Goal: Task Accomplishment & Management: Use online tool/utility

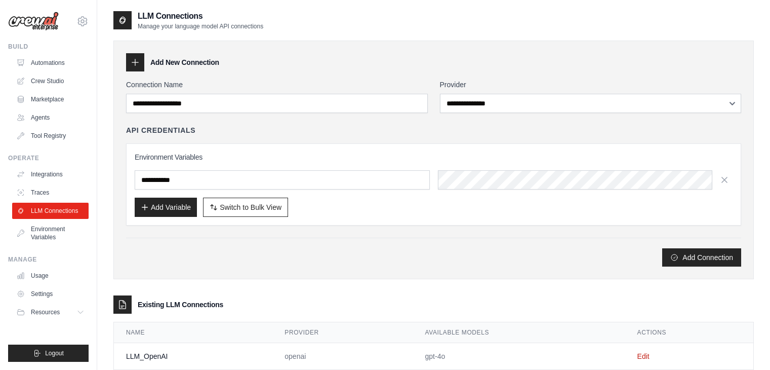
scroll to position [25, 0]
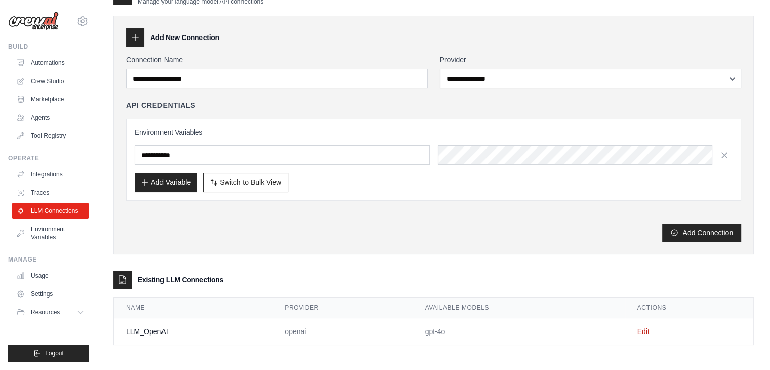
click at [37, 63] on link "Automations" at bounding box center [50, 63] width 76 height 16
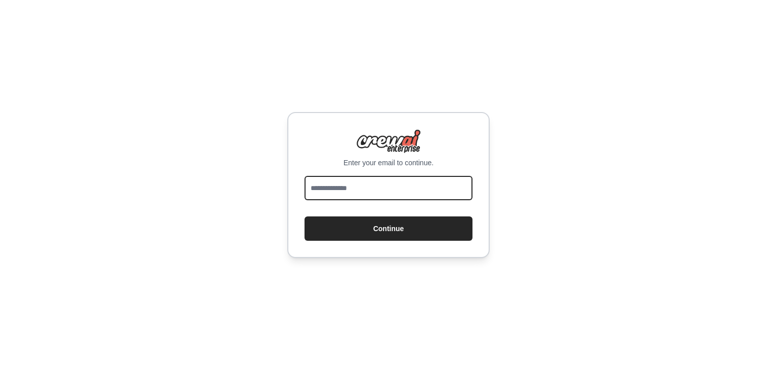
click at [335, 185] on input "email" at bounding box center [389, 188] width 168 height 24
type input "**********"
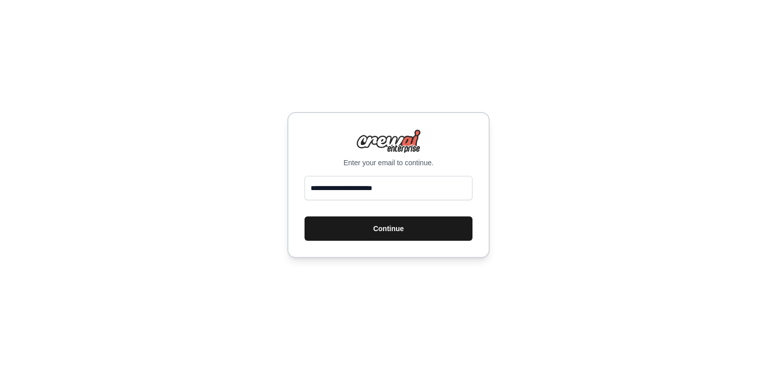
click at [362, 226] on button "Continue" at bounding box center [389, 228] width 168 height 24
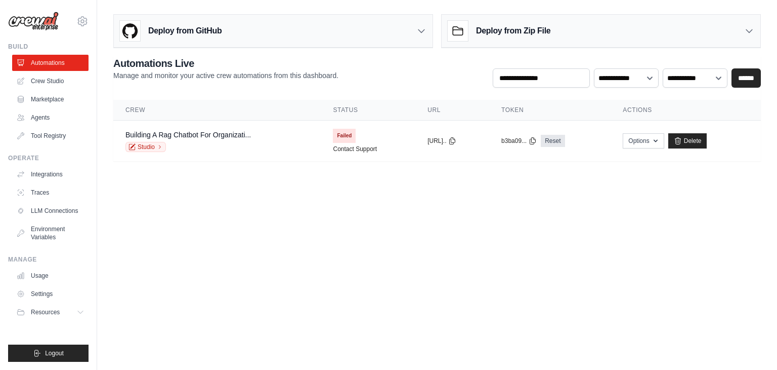
drag, startPoint x: 330, startPoint y: 137, endPoint x: 300, endPoint y: 179, distance: 51.1
click at [300, 179] on main "Deploy from GitHub Deploy your project directly from GitHub. Select a repositor…" at bounding box center [437, 91] width 680 height 183
click at [661, 146] on button "Options" at bounding box center [643, 140] width 41 height 15
click at [564, 139] on link "Reset" at bounding box center [553, 141] width 24 height 12
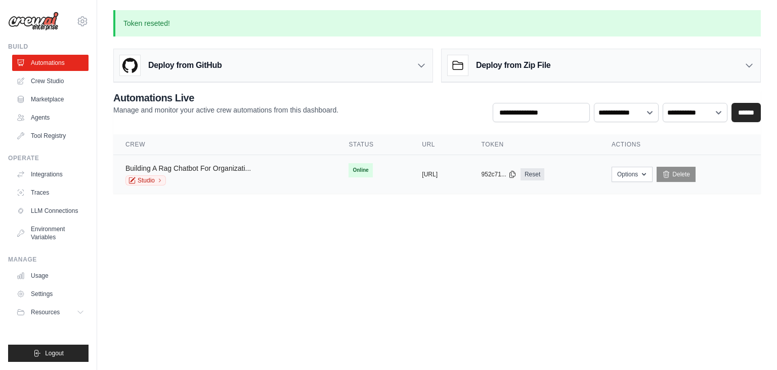
click at [173, 169] on link "Building A Rag Chatbot For Organizati..." at bounding box center [189, 168] width 126 height 8
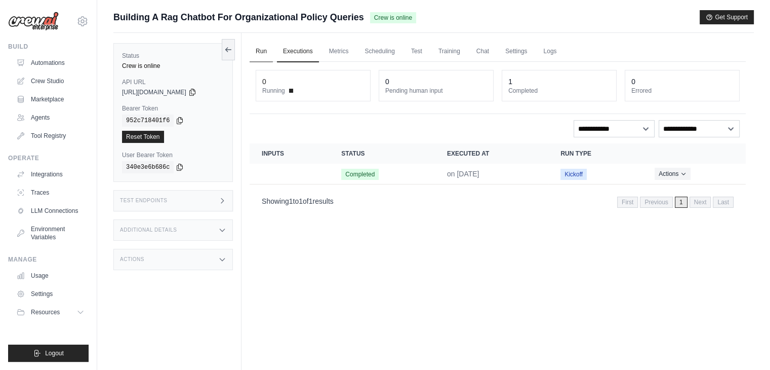
click at [265, 50] on link "Run" at bounding box center [261, 51] width 23 height 21
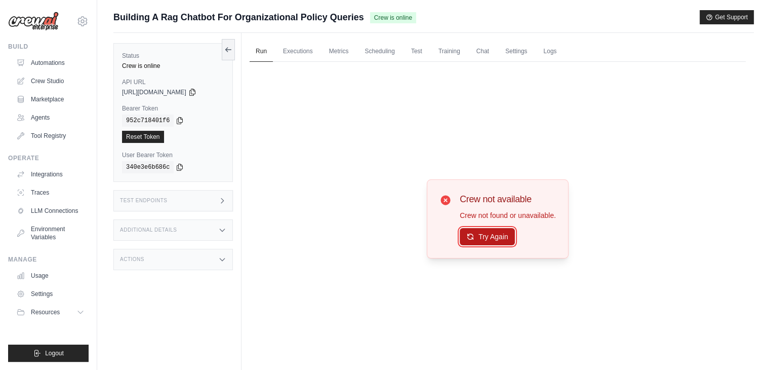
click at [480, 237] on button "Try Again" at bounding box center [487, 236] width 55 height 17
click at [296, 46] on link "Executions" at bounding box center [298, 51] width 42 height 21
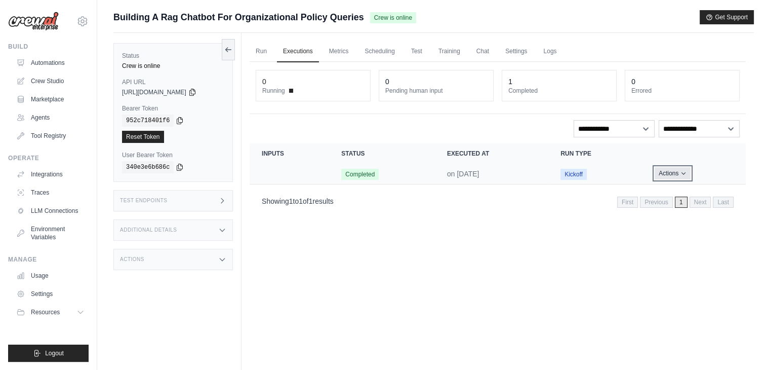
click at [688, 173] on button "Actions" at bounding box center [672, 173] width 36 height 12
click at [421, 258] on div "Run Executions Metrics Scheduling Test Training Chat Settings Logs 0 Running 0 …" at bounding box center [497, 218] width 512 height 370
click at [340, 51] on link "Metrics" at bounding box center [339, 51] width 32 height 21
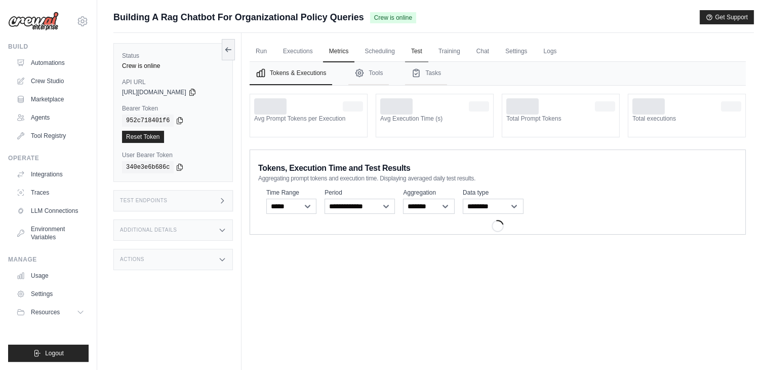
click at [413, 51] on link "Test" at bounding box center [416, 51] width 23 height 21
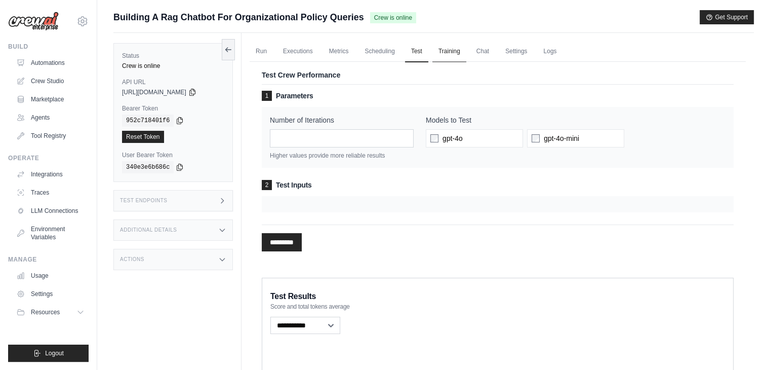
click at [446, 52] on link "Training" at bounding box center [449, 51] width 34 height 21
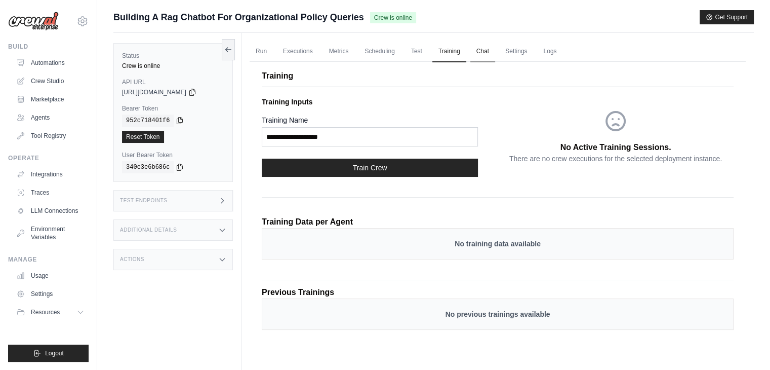
click at [480, 53] on link "Chat" at bounding box center [482, 51] width 25 height 21
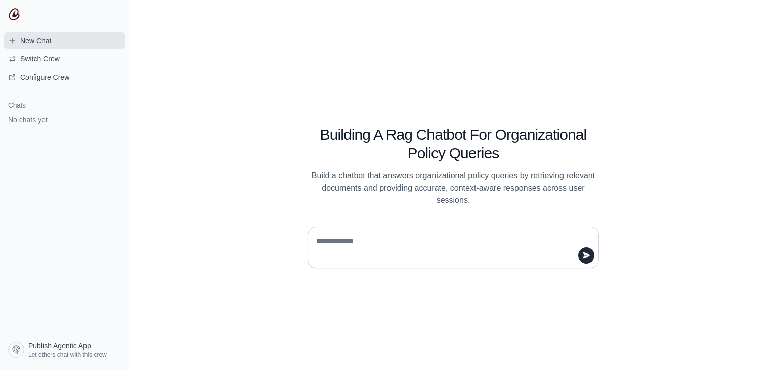
click at [30, 32] on link "New Chat" at bounding box center [64, 40] width 121 height 16
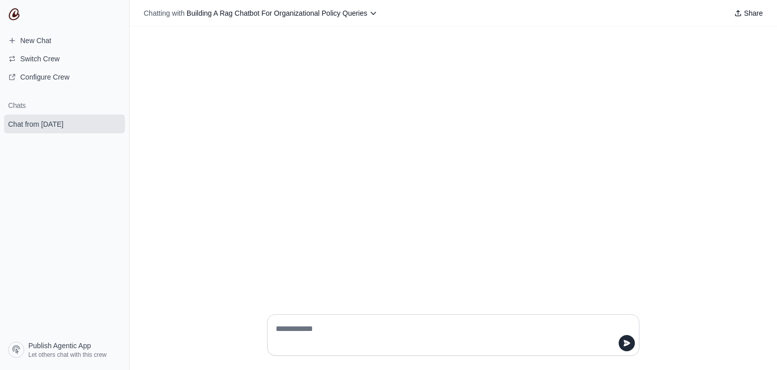
click at [302, 323] on textarea at bounding box center [450, 334] width 353 height 28
type textarea "**"
